Goal: Check status: Check status

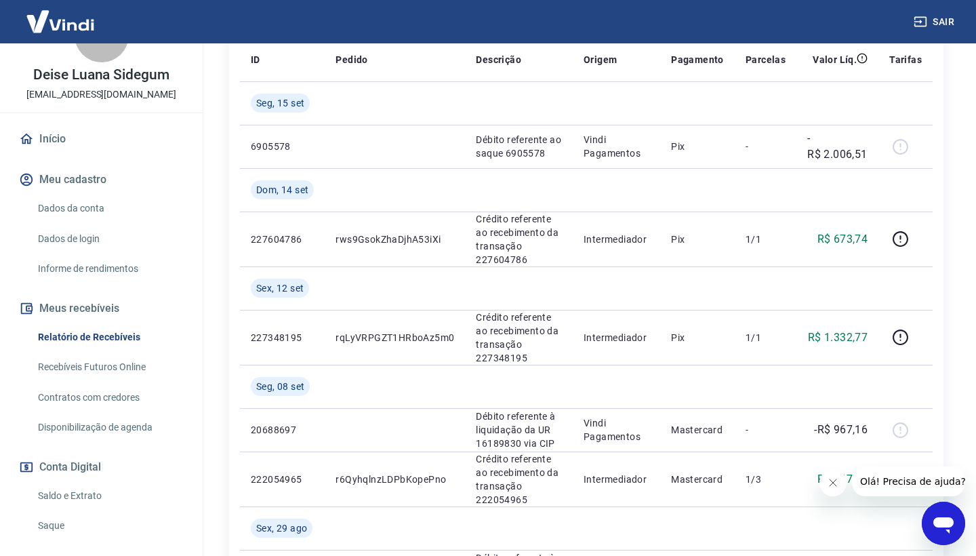
scroll to position [51, 0]
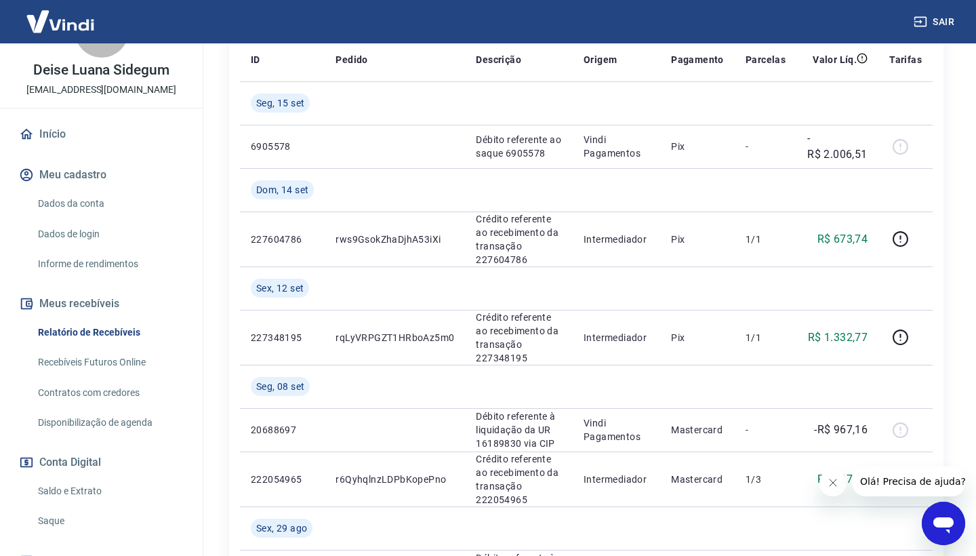
click at [80, 487] on link "Saldo e Extrato" at bounding box center [110, 491] width 154 height 28
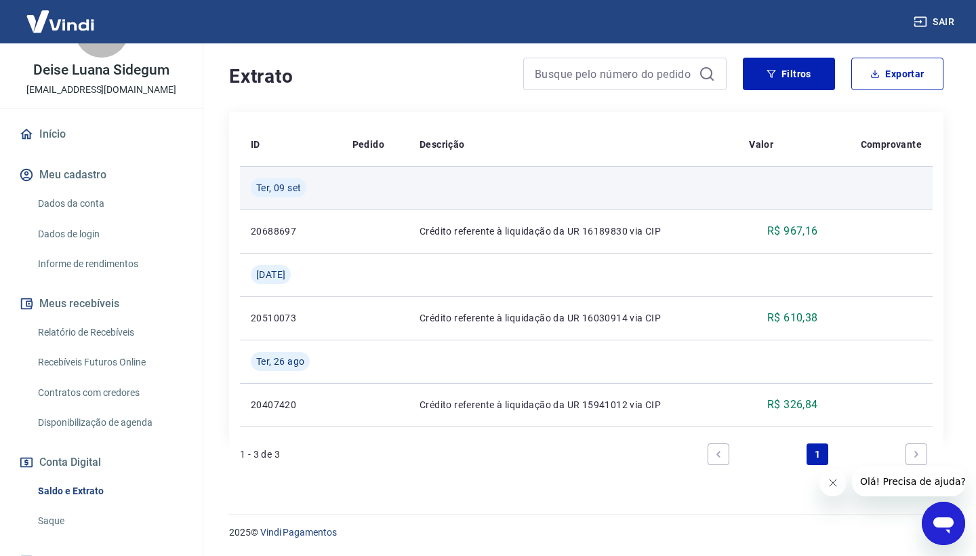
scroll to position [256, 0]
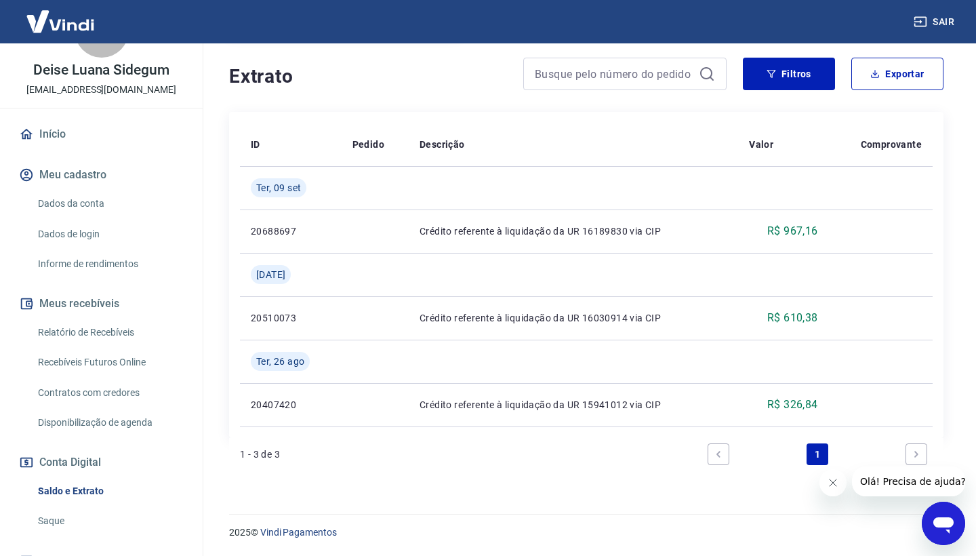
click at [917, 459] on link "Next page" at bounding box center [917, 454] width 22 height 22
click at [919, 454] on icon "Next page" at bounding box center [916, 454] width 9 height 9
click at [837, 481] on icon "Fechar mensagem da empresa" at bounding box center [833, 482] width 11 height 11
click at [910, 464] on link "Next page" at bounding box center [917, 454] width 22 height 22
click at [817, 454] on link "1" at bounding box center [818, 454] width 22 height 22
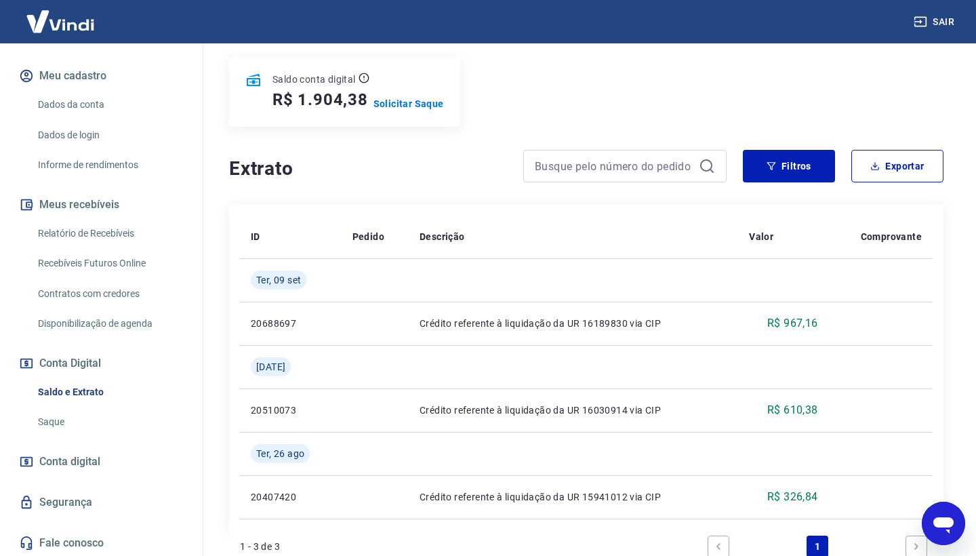
scroll to position [149, 0]
click at [774, 169] on icon "button" at bounding box center [771, 165] width 9 height 9
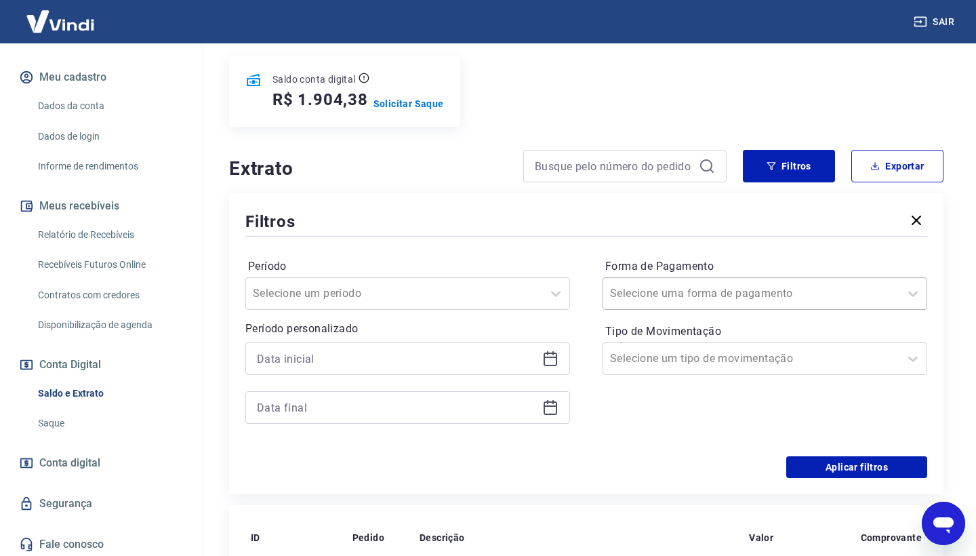
click at [669, 282] on div "Selecione uma forma de pagamento" at bounding box center [752, 293] width 296 height 24
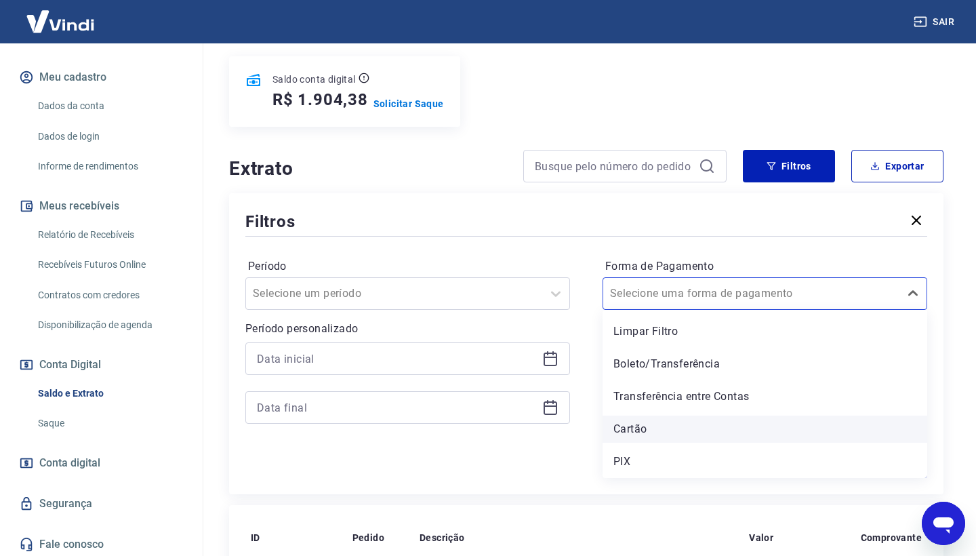
click at [659, 420] on div "Cartão" at bounding box center [765, 429] width 325 height 27
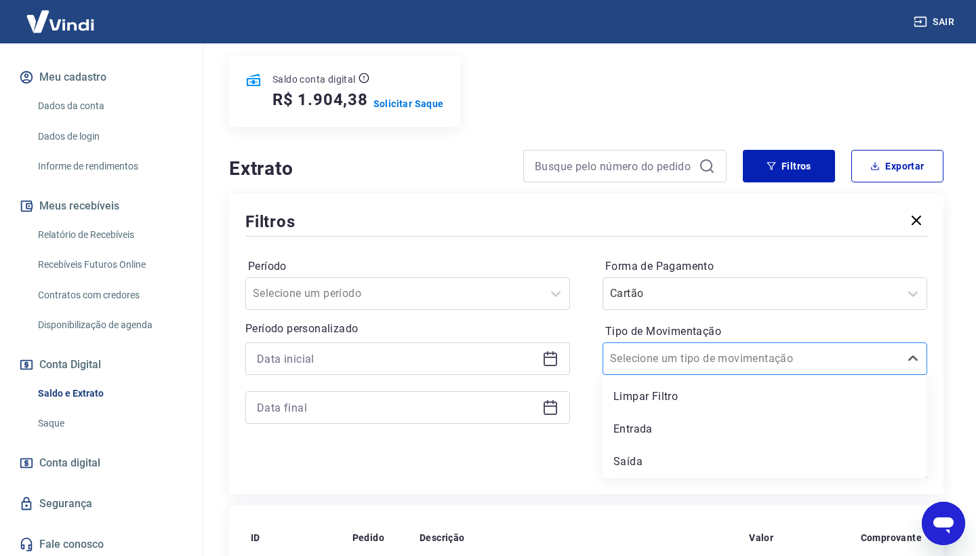
click at [687, 352] on div "Selecione um tipo de movimentação" at bounding box center [751, 359] width 283 height 16
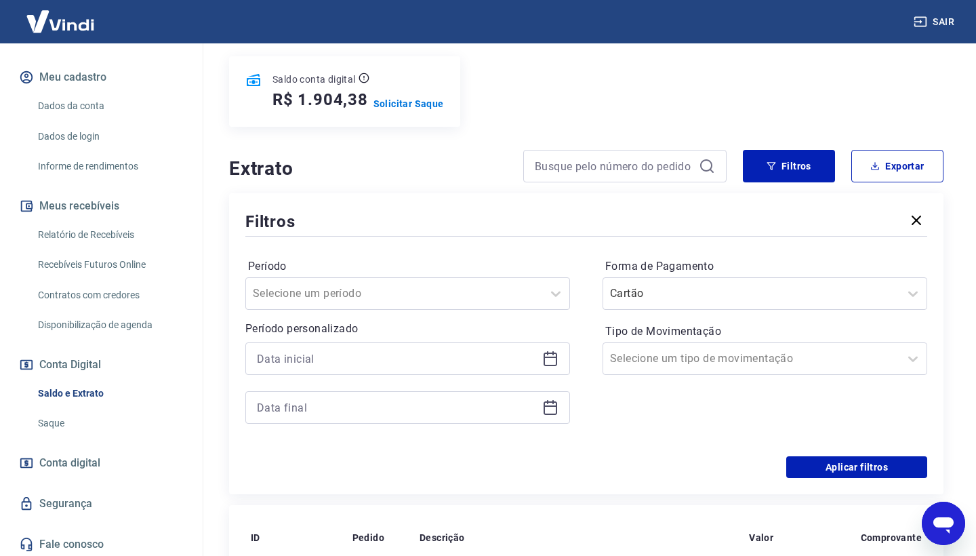
click at [486, 460] on div "Aplicar filtros" at bounding box center [586, 467] width 682 height 22
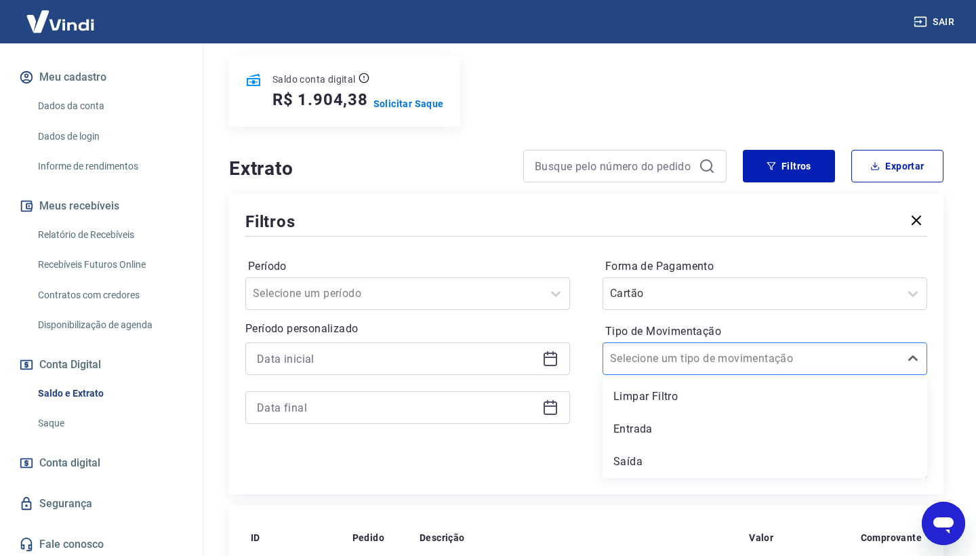
click at [639, 363] on div "Selecione um tipo de movimentação" at bounding box center [751, 359] width 283 height 16
click at [629, 467] on div "Saída" at bounding box center [765, 461] width 325 height 27
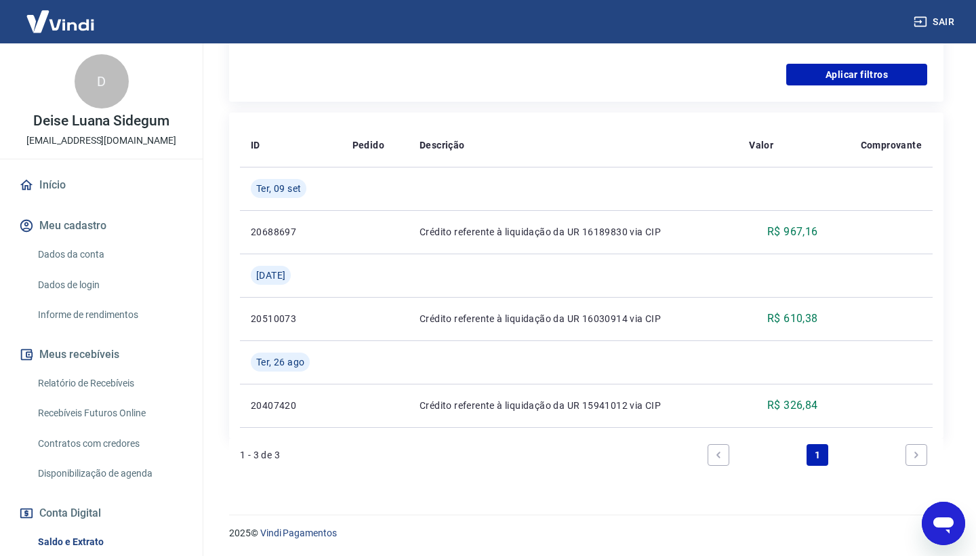
scroll to position [0, 0]
